Goal: Task Accomplishment & Management: Manage account settings

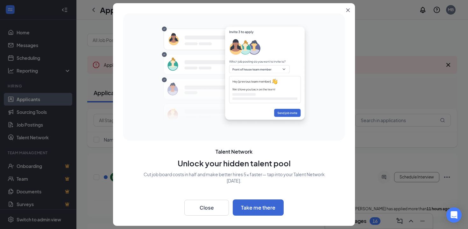
click at [349, 9] on icon "Close" at bounding box center [348, 11] width 4 height 4
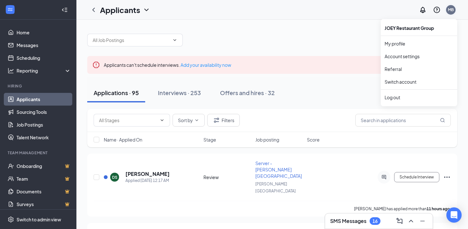
click at [453, 11] on div "MB" at bounding box center [451, 9] width 6 height 5
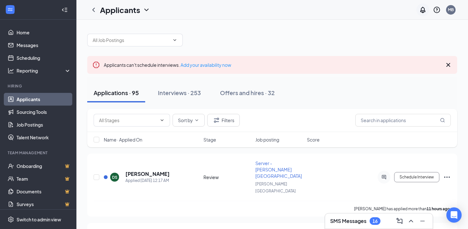
click at [421, 8] on icon "Notifications" at bounding box center [422, 10] width 5 height 6
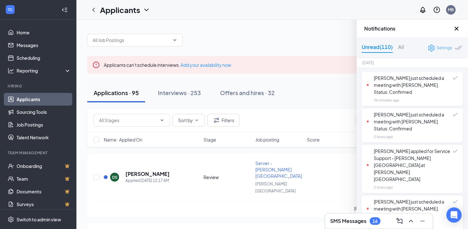
click at [446, 47] on div "Settings" at bounding box center [444, 48] width 16 height 6
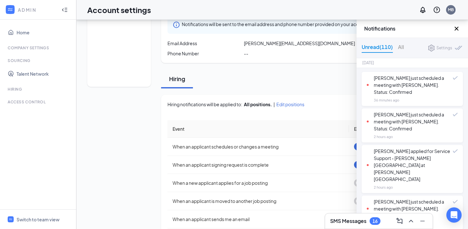
scroll to position [63, 0]
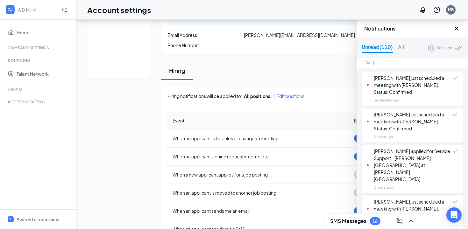
click at [455, 31] on icon "Cross" at bounding box center [456, 29] width 8 height 8
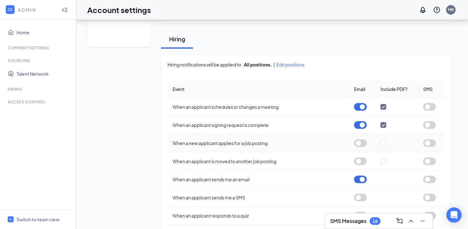
scroll to position [95, 0]
click at [361, 109] on button "button" at bounding box center [360, 106] width 13 height 8
click at [361, 123] on button "button" at bounding box center [360, 125] width 13 height 8
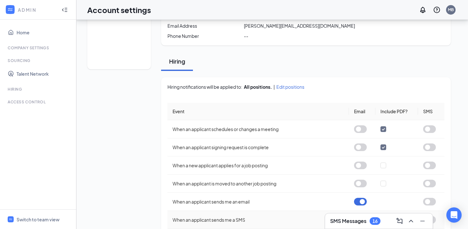
scroll to position [0, 0]
